Goal: Information Seeking & Learning: Learn about a topic

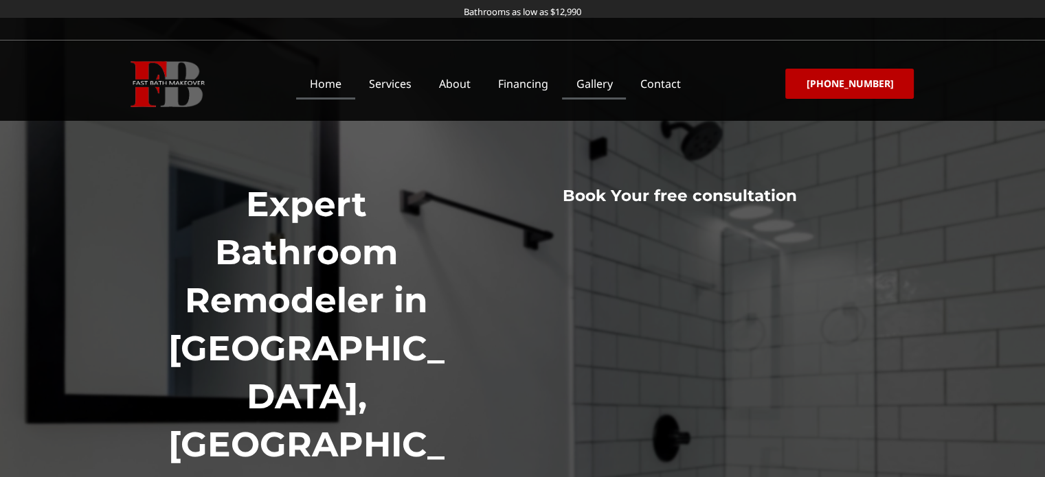
click at [612, 79] on link "Gallery" at bounding box center [594, 84] width 64 height 32
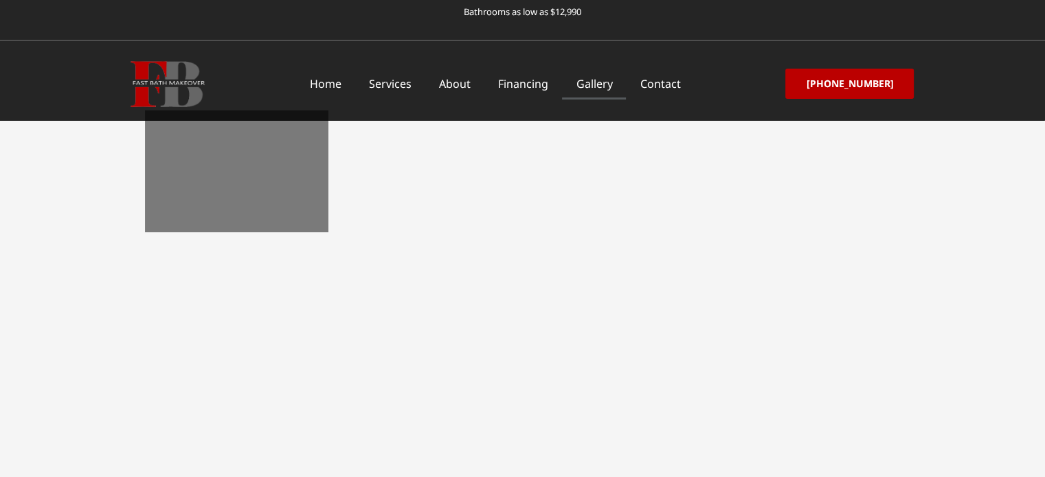
scroll to position [2297, 0]
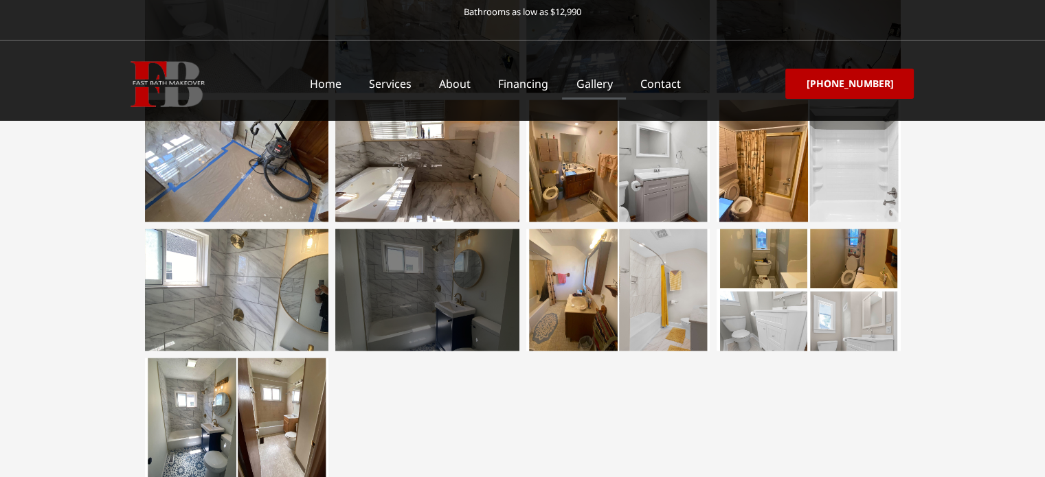
click at [390, 297] on div at bounding box center [427, 290] width 184 height 122
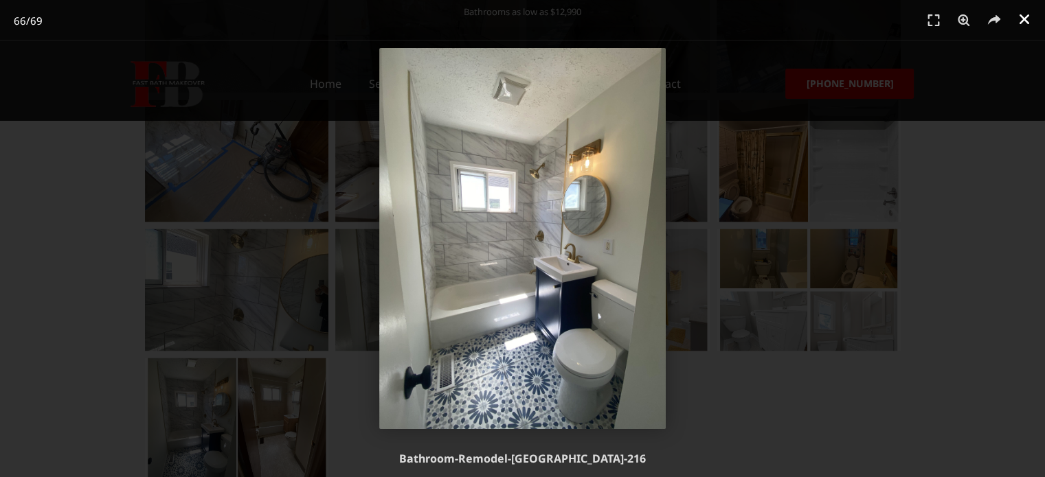
click at [1017, 14] on icon "Close (Esc)" at bounding box center [1024, 19] width 14 height 14
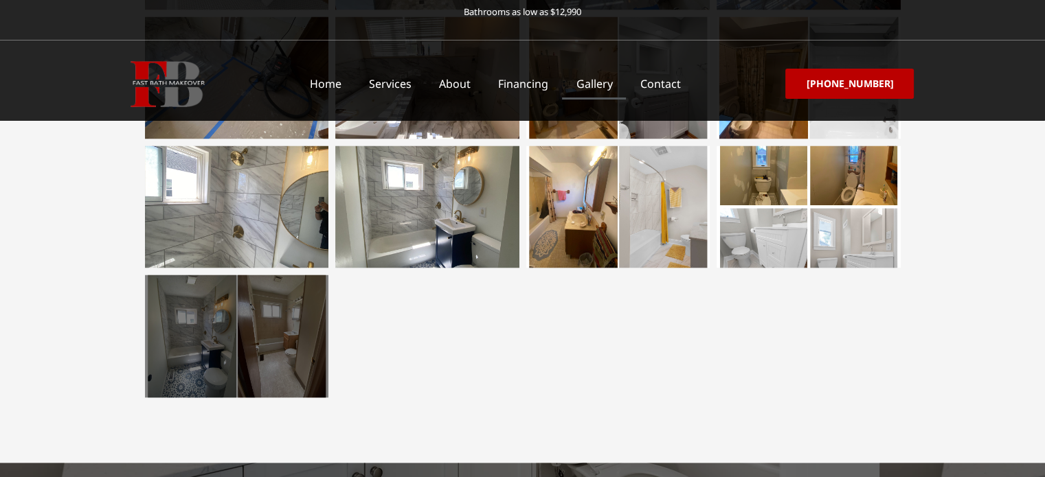
scroll to position [2388, 0]
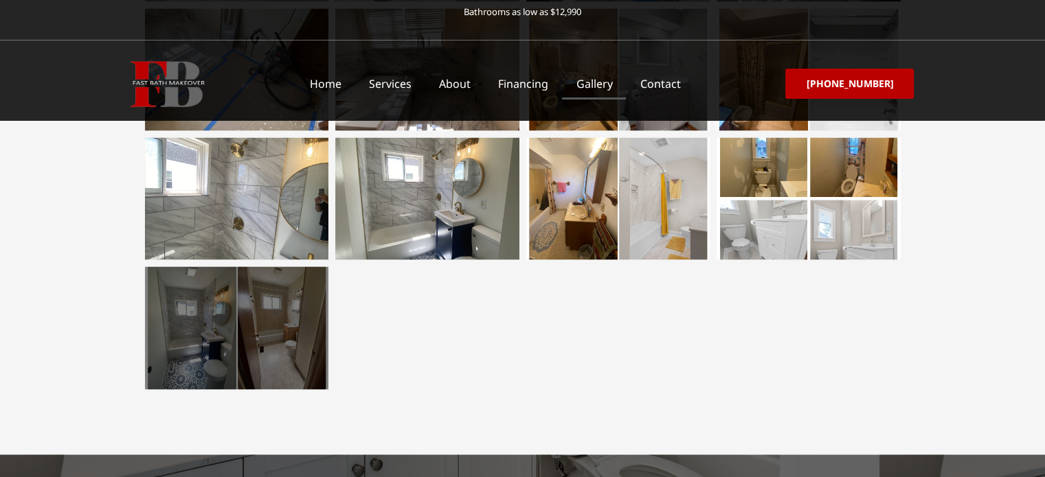
click at [283, 354] on div at bounding box center [237, 328] width 184 height 122
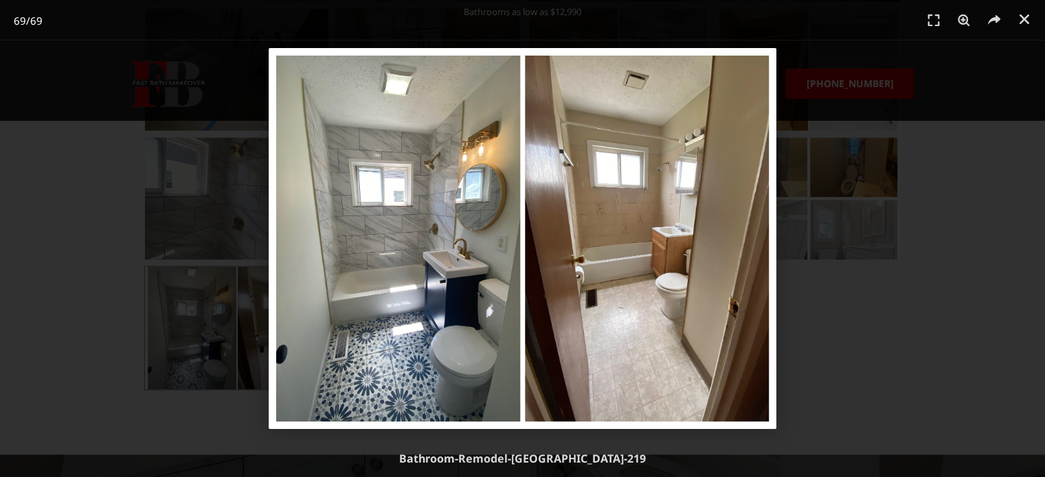
click at [905, 92] on div "69 / 69" at bounding box center [522, 238] width 949 height 381
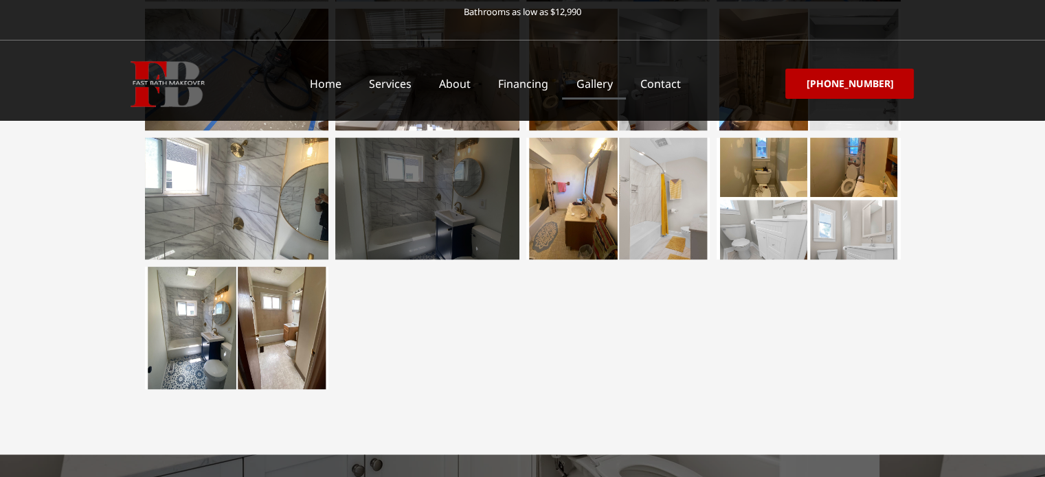
click at [464, 218] on div at bounding box center [427, 198] width 184 height 122
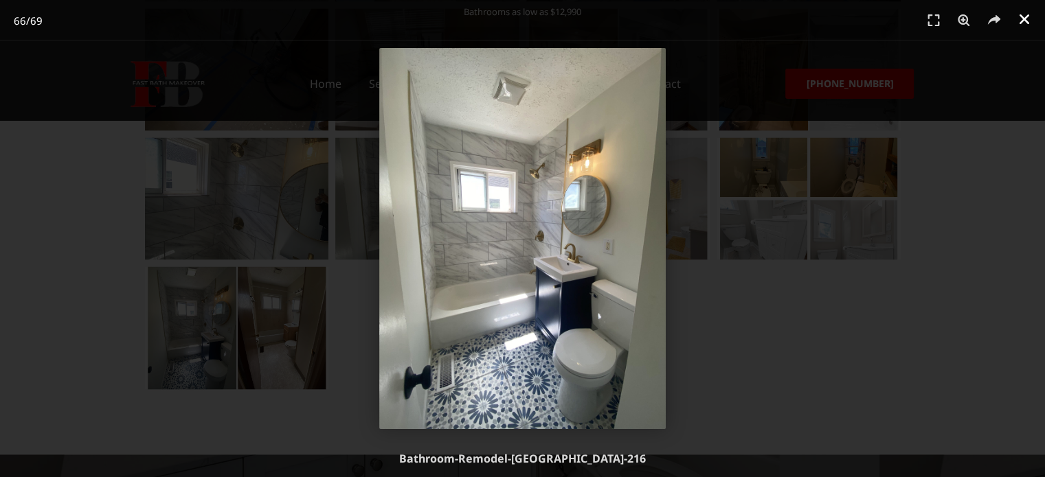
click at [1028, 28] on link "Close (Esc)" at bounding box center [1024, 19] width 21 height 21
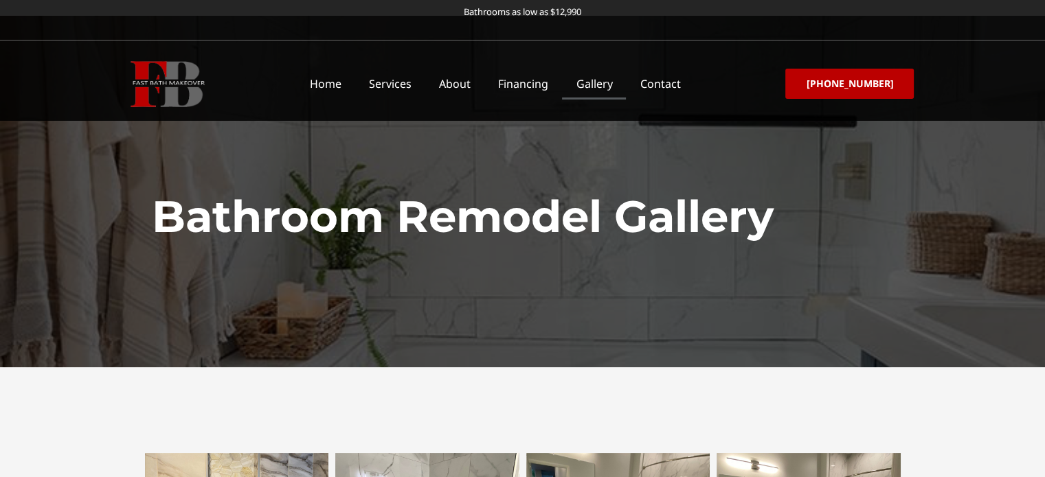
scroll to position [0, 0]
